Goal: Transaction & Acquisition: Subscribe to service/newsletter

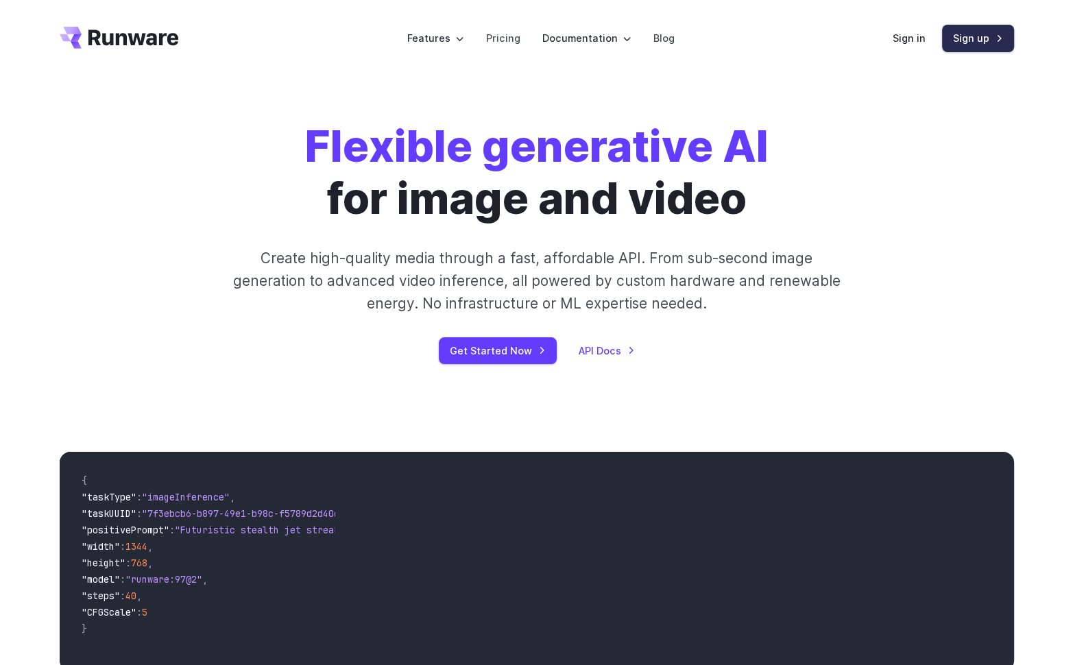
click at [962, 40] on link "Sign up" at bounding box center [978, 38] width 72 height 27
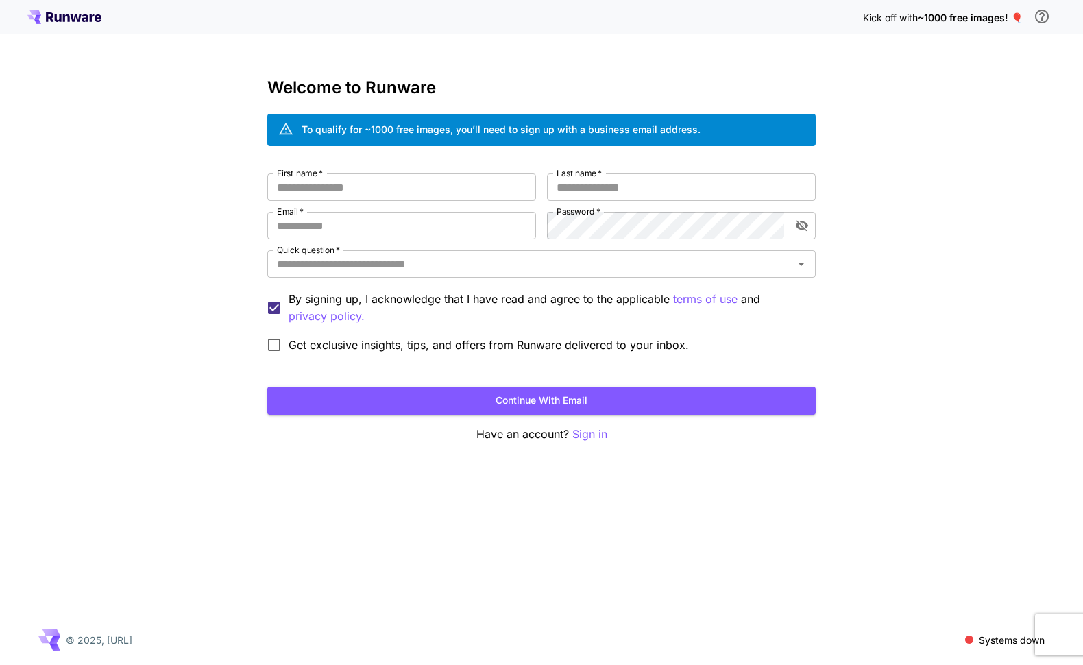
click at [52, 14] on icon at bounding box center [50, 17] width 8 height 10
